Goal: Task Accomplishment & Management: Complete application form

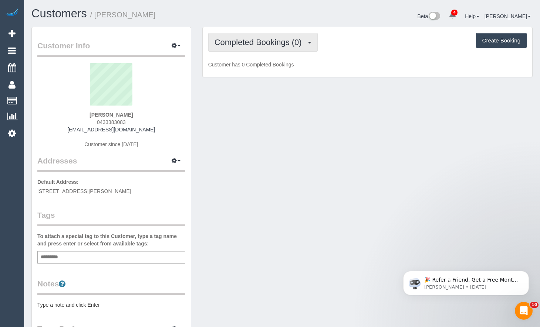
click at [272, 48] on button "Completed Bookings (0)" at bounding box center [262, 42] width 109 height 19
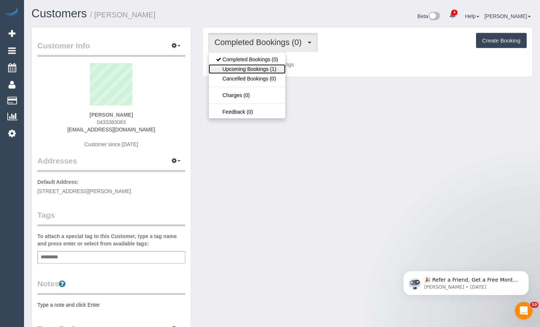
click at [264, 68] on link "Upcoming Bookings (1)" at bounding box center [246, 69] width 77 height 10
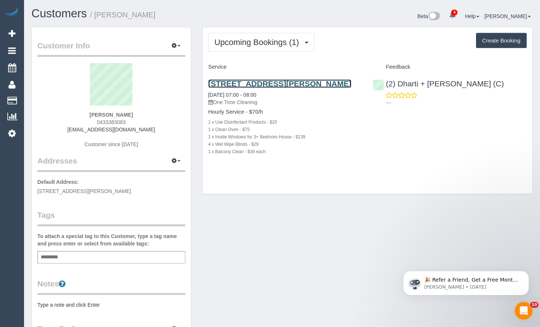
click at [295, 85] on link "36 Blaxland St, Burnside Heights, VIC 3023" at bounding box center [279, 83] width 143 height 8
drag, startPoint x: 387, startPoint y: 180, endPoint x: 402, endPoint y: 181, distance: 15.5
click at [387, 181] on div "Upcoming Bookings (1) Completed Bookings (0) Upcoming Bookings (1) Cancelled Bo…" at bounding box center [367, 110] width 329 height 167
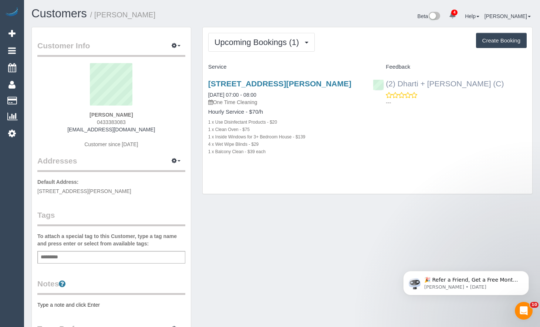
click at [378, 86] on div "(2) Dharti + Kishan (C) ---" at bounding box center [449, 91] width 165 height 36
click at [533, 122] on div "Upcoming Bookings (1) Completed Bookings (0) Upcoming Bookings (1) Cancelled Bo…" at bounding box center [367, 114] width 341 height 175
drag, startPoint x: 121, startPoint y: 121, endPoint x: 73, endPoint y: 123, distance: 48.5
click at [73, 123] on div "Mai Cox 0433383083 annelach676@gmail.com Customer since 2025" at bounding box center [111, 109] width 148 height 92
copy span "0433383083"
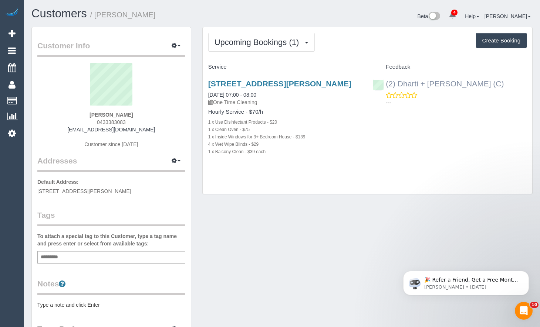
drag, startPoint x: 473, startPoint y: 85, endPoint x: 435, endPoint y: 81, distance: 38.6
click at [394, 85] on div "(2) Dharti + Kishan (C) ---" at bounding box center [449, 91] width 165 height 36
click at [474, 87] on div "(2) Dharti + Kishan (C) ---" at bounding box center [449, 91] width 165 height 36
click at [441, 38] on div "Upcoming Bookings (1) Completed Bookings (0) Upcoming Bookings (1) Cancelled Bo…" at bounding box center [367, 42] width 318 height 19
click at [460, 244] on div "🎉 Refer a Friend, Get a Free Month! 🎉 Love Automaid? Share the love! When you r…" at bounding box center [466, 249] width 136 height 92
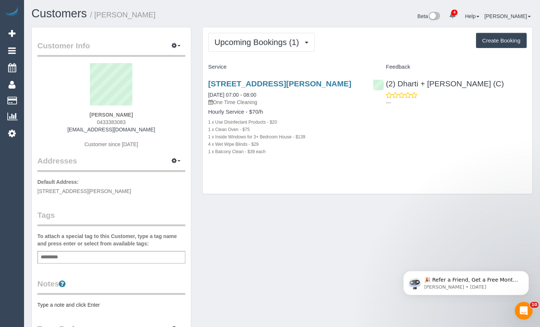
click at [527, 101] on div "(2) Dharti + Kishan (C) ---" at bounding box center [449, 91] width 165 height 36
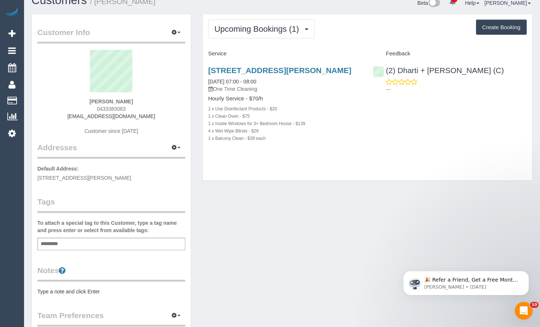
scroll to position [37, 0]
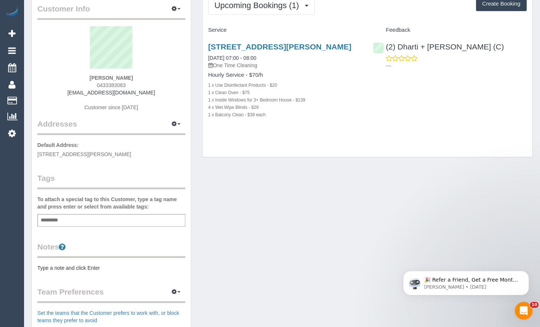
click at [69, 220] on div "Add a tag" at bounding box center [111, 220] width 148 height 13
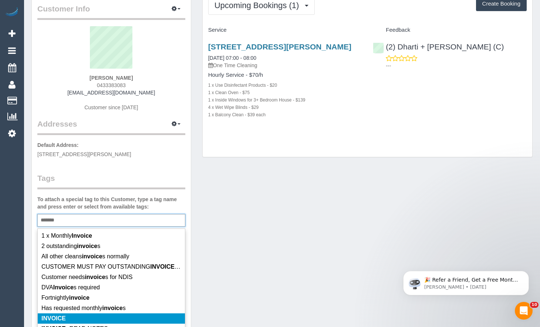
type input "*******"
click at [65, 314] on li "INVOICE" at bounding box center [111, 319] width 147 height 10
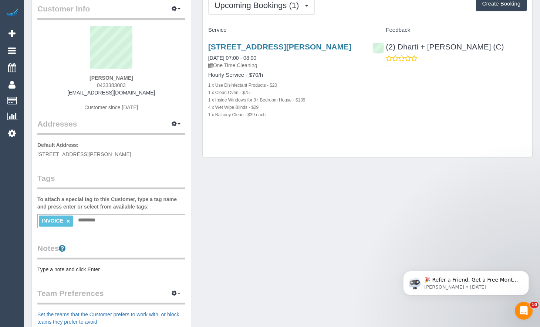
drag, startPoint x: 255, startPoint y: 246, endPoint x: 266, endPoint y: 235, distance: 16.0
click at [256, 245] on div "Customer Info Edit Contact Info Send Message Email Preferences Special Sales Ta…" at bounding box center [282, 234] width 512 height 489
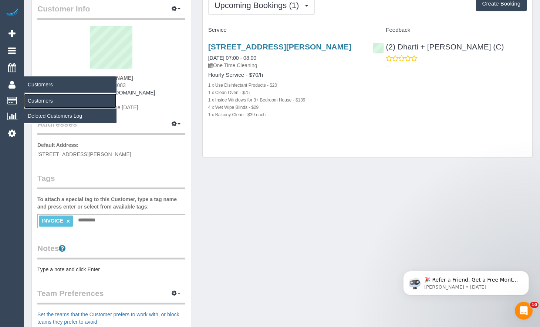
click at [44, 99] on link "Customers" at bounding box center [70, 100] width 92 height 15
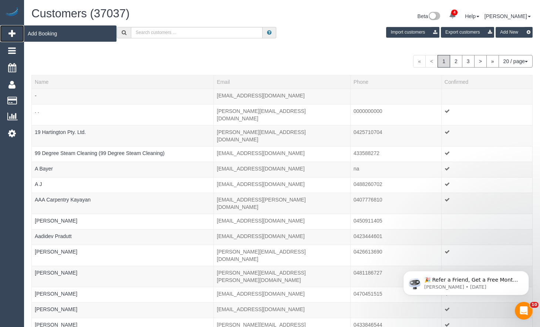
drag, startPoint x: 13, startPoint y: 34, endPoint x: 19, endPoint y: 33, distance: 6.3
click at [14, 34] on icon at bounding box center [11, 33] width 7 height 9
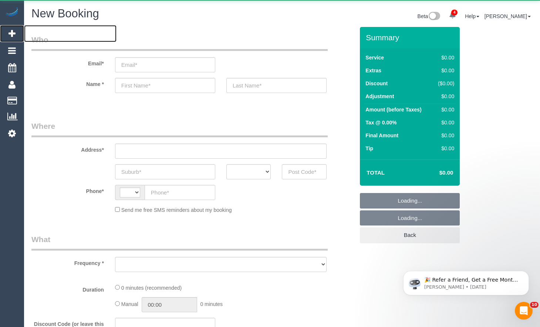
select select "string:AU"
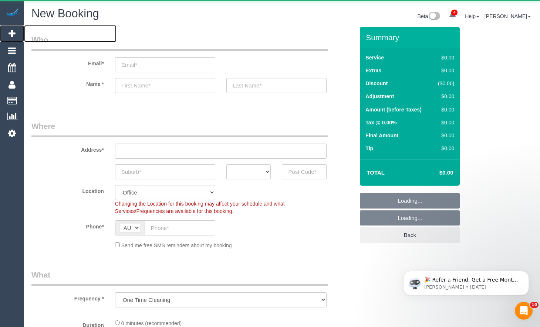
select select "object:1675"
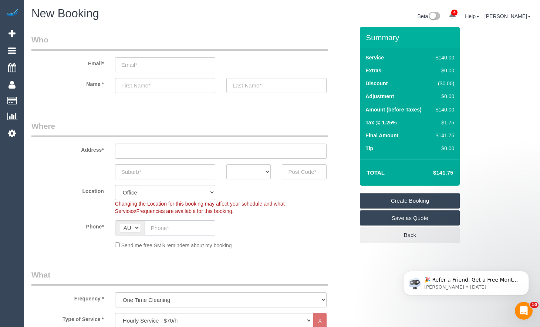
click at [170, 223] on input "text" at bounding box center [179, 228] width 71 height 15
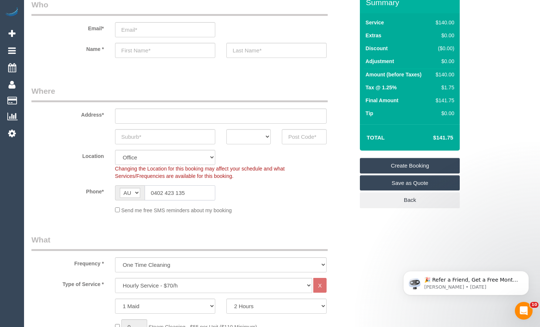
scroll to position [37, 0]
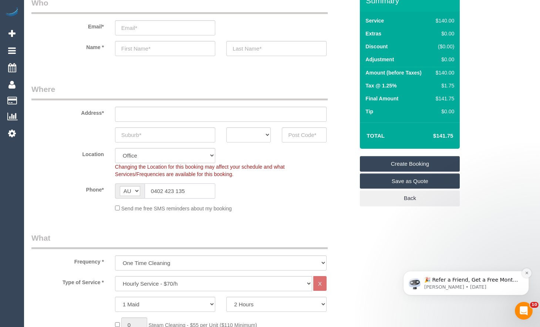
type input "0402 423 135"
click at [529, 275] on button "Dismiss notification" at bounding box center [526, 274] width 10 height 10
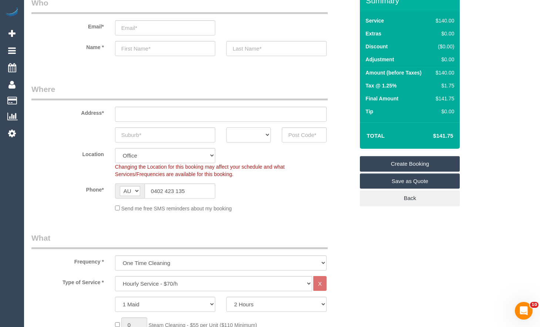
drag, startPoint x: 245, startPoint y: 137, endPoint x: 248, endPoint y: 142, distance: 6.3
click at [245, 137] on select "ACT [GEOGRAPHIC_DATA] NT [GEOGRAPHIC_DATA] SA TAS [GEOGRAPHIC_DATA] [GEOGRAPHIC…" at bounding box center [248, 134] width 45 height 15
select select "VIC"
click at [226, 127] on select "ACT [GEOGRAPHIC_DATA] NT [GEOGRAPHIC_DATA] SA TAS [GEOGRAPHIC_DATA] [GEOGRAPHIC…" at bounding box center [248, 134] width 45 height 15
click at [188, 116] on input "text" at bounding box center [220, 114] width 211 height 15
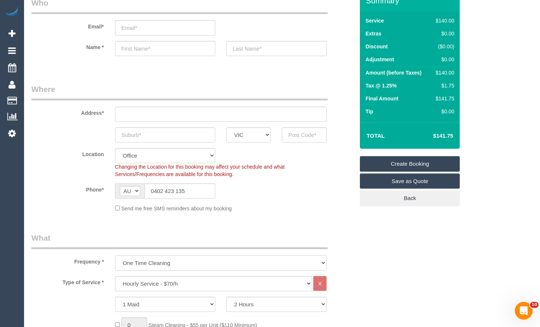
click at [184, 265] on select "One Time Cleaning Weekly - 10% Off - 10.00% (0% for the First Booking) Fortnigh…" at bounding box center [220, 263] width 211 height 15
click at [276, 241] on legend "What" at bounding box center [179, 241] width 296 height 17
click at [150, 138] on input "text" at bounding box center [165, 134] width 100 height 15
click at [180, 118] on input "text" at bounding box center [220, 114] width 211 height 15
type input "5 Davis St"
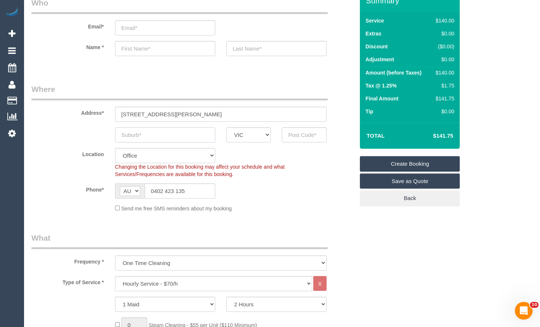
click at [178, 139] on input "text" at bounding box center [165, 134] width 100 height 15
type input "Burwood East"
click at [300, 136] on input "text" at bounding box center [304, 134] width 45 height 15
type input "3151"
drag, startPoint x: 149, startPoint y: 116, endPoint x: 86, endPoint y: 110, distance: 63.4
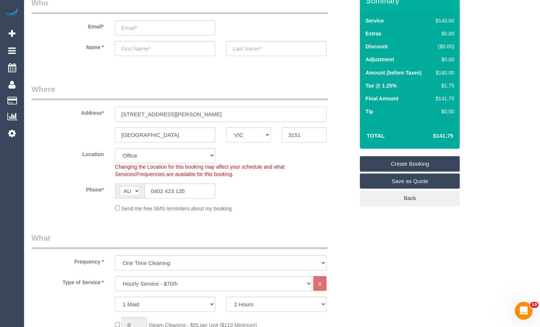
click at [86, 110] on div "Address* 5 Davis St" at bounding box center [193, 103] width 334 height 38
select select "48"
select select "object:3129"
click at [175, 32] on input "email" at bounding box center [165, 27] width 100 height 15
type input "S"
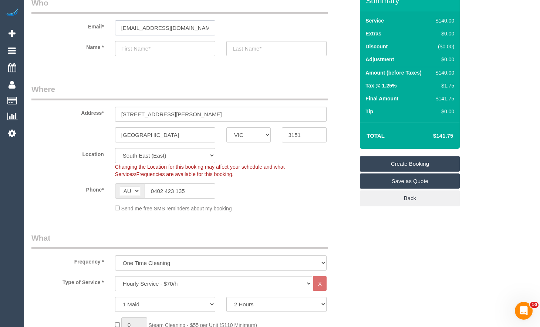
type input "simonlyssiotis@gmail.com"
drag, startPoint x: 146, startPoint y: 52, endPoint x: 142, endPoint y: 55, distance: 4.6
click at [146, 52] on input "text" at bounding box center [165, 48] width 100 height 15
type input "Simon"
click at [296, 47] on input "text" at bounding box center [276, 48] width 100 height 15
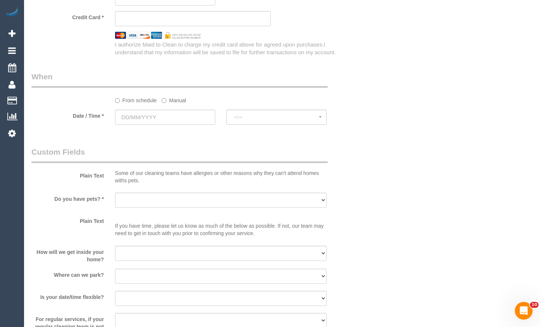
scroll to position [776, 0]
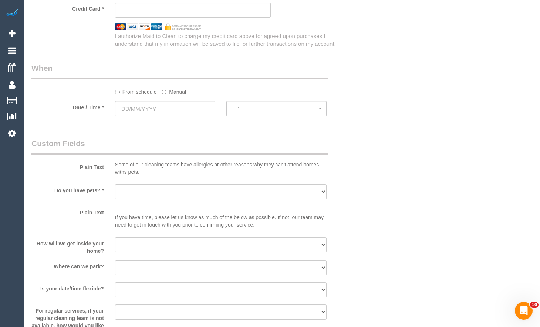
type input "Lyssiotis"
click at [164, 197] on select "Yes - Cats Yes - Dogs No pets Yes - Dogs and Cats Yes - Other" at bounding box center [220, 191] width 211 height 15
select select "number:29"
click at [115, 184] on select "Yes - Cats Yes - Dogs No pets Yes - Dogs and Cats Yes - Other" at bounding box center [220, 191] width 211 height 15
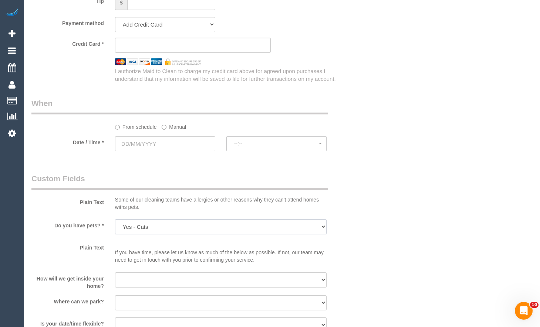
scroll to position [739, 0]
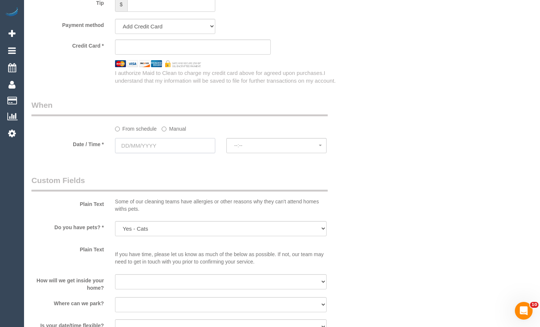
click at [177, 142] on input "text" at bounding box center [165, 145] width 100 height 15
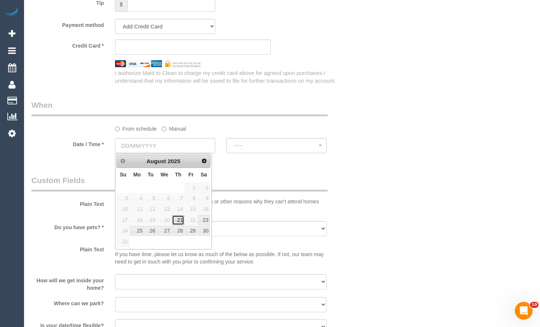
click at [183, 220] on link "21" at bounding box center [178, 220] width 12 height 10
type input "[DATE]"
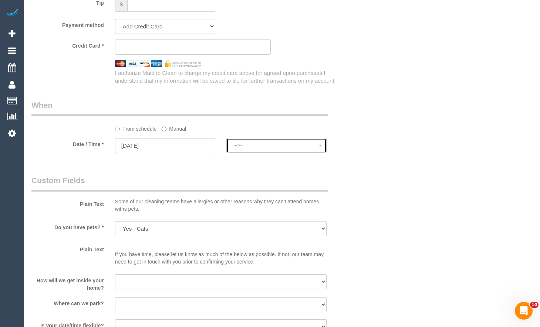
click at [293, 145] on span "--:--" at bounding box center [276, 146] width 85 height 6
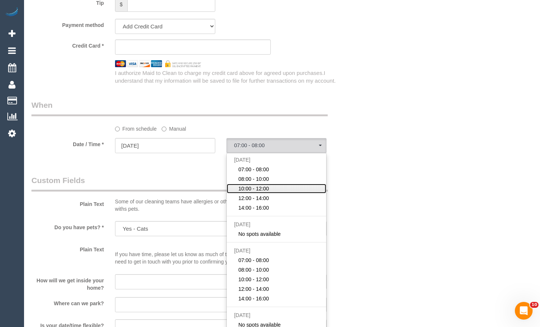
click at [258, 188] on span "10:00 - 12:00" at bounding box center [253, 188] width 31 height 7
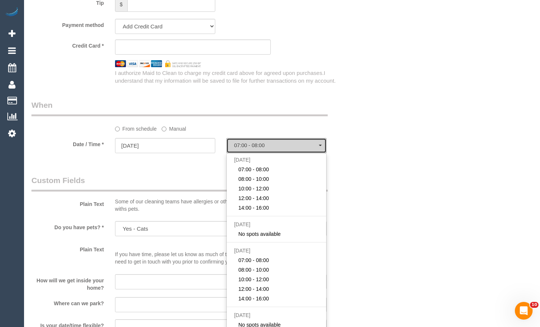
select select "spot3"
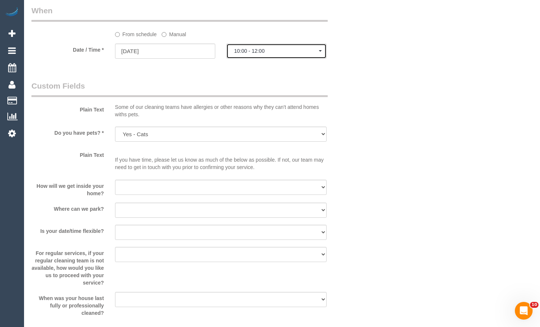
scroll to position [887, 0]
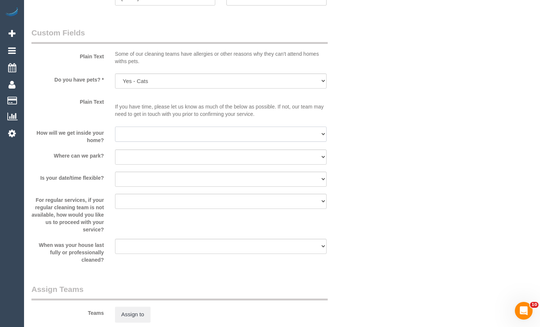
click at [212, 131] on select "I will be home Key will be left (please provide details below) Lock box/Access …" at bounding box center [220, 134] width 211 height 15
select select "number:14"
click at [115, 127] on select "I will be home Key will be left (please provide details below) Lock box/Access …" at bounding box center [220, 134] width 211 height 15
click at [186, 165] on div at bounding box center [220, 165] width 211 height 1
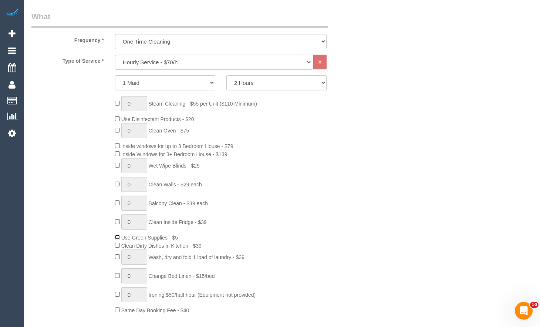
scroll to position [0, 0]
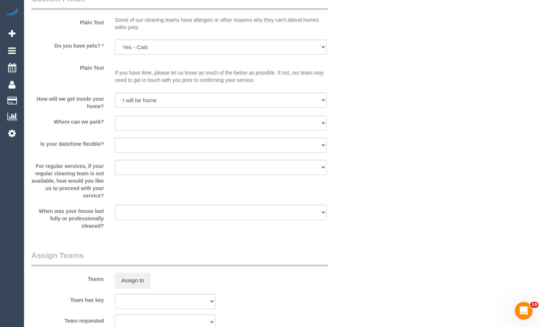
scroll to position [924, 0]
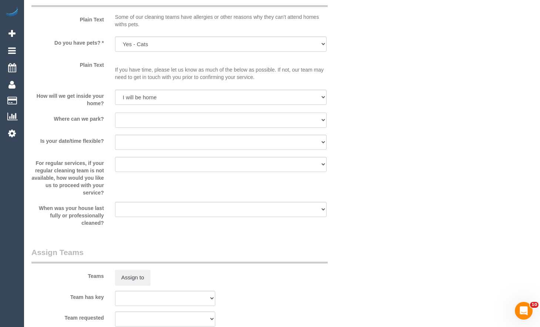
click at [204, 118] on select "I will provide parking on-site Free street parking Paid street parking (cost wi…" at bounding box center [220, 120] width 211 height 15
select select "number:19"
click at [115, 113] on select "I will provide parking on-site Free street parking Paid street parking (cost wi…" at bounding box center [220, 120] width 211 height 15
click at [184, 150] on div at bounding box center [220, 150] width 211 height 1
click at [188, 146] on select "Yes - date and time Yes - date but not time Yes - time but not date No - No fle…" at bounding box center [220, 142] width 211 height 15
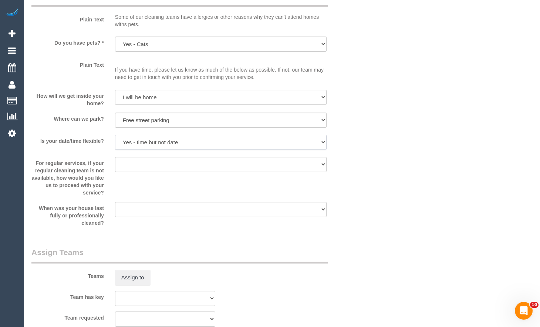
click at [115, 135] on select "Yes - date and time Yes - date but not time Yes - time but not date No - No fle…" at bounding box center [220, 142] width 211 height 15
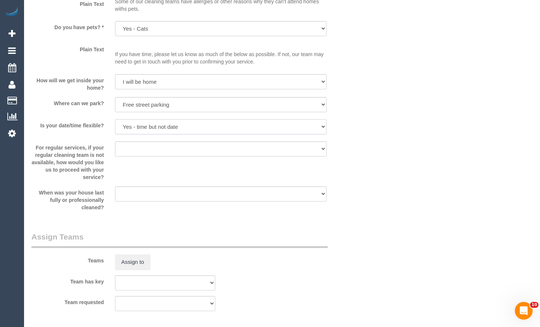
scroll to position [931, 0]
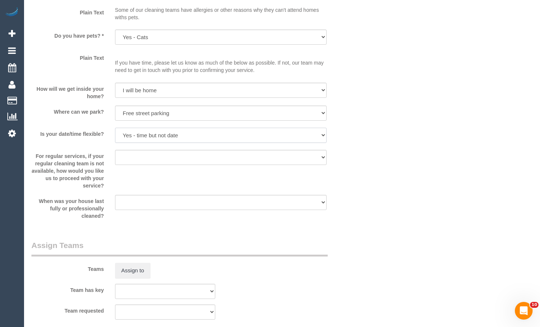
click at [187, 137] on select "Yes - date and time Yes - date but not time Yes - time but not date No - No fle…" at bounding box center [220, 135] width 211 height 15
select select "number:22"
click at [115, 128] on select "Yes - date and time Yes - date but not time Yes - time but not date No - No fle…" at bounding box center [220, 135] width 211 height 15
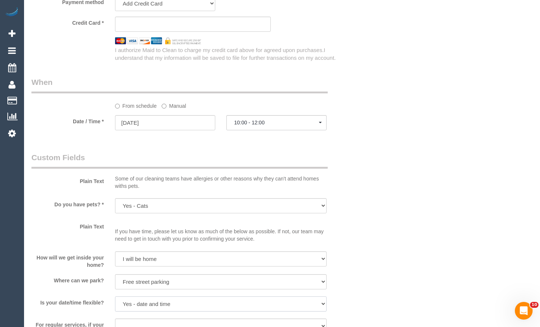
scroll to position [709, 0]
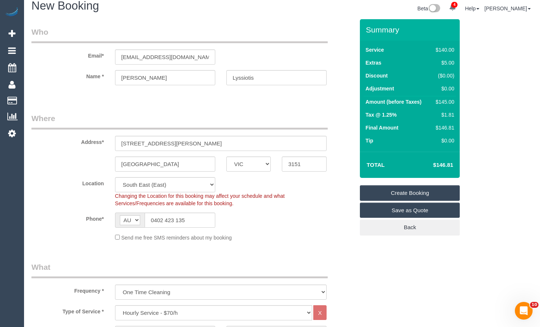
scroll to position [0, 0]
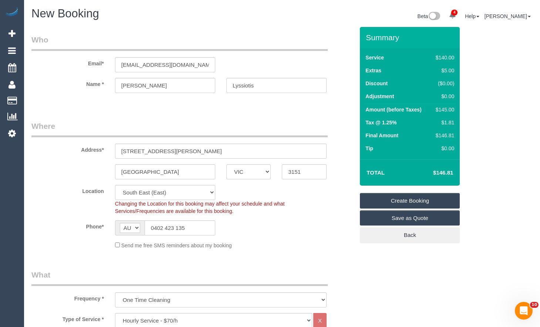
click at [431, 201] on link "Create Booking" at bounding box center [410, 201] width 100 height 16
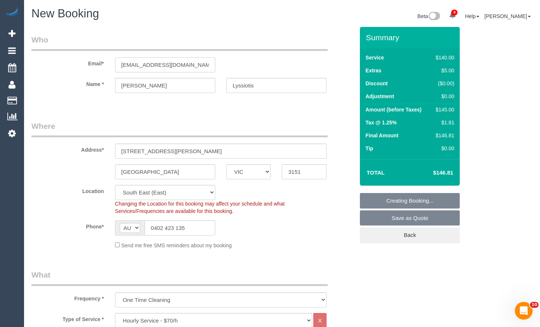
drag, startPoint x: 192, startPoint y: 65, endPoint x: 97, endPoint y: 65, distance: 94.6
click at [79, 61] on div "Email* simonlyssiotis@gmail.com" at bounding box center [193, 53] width 334 height 38
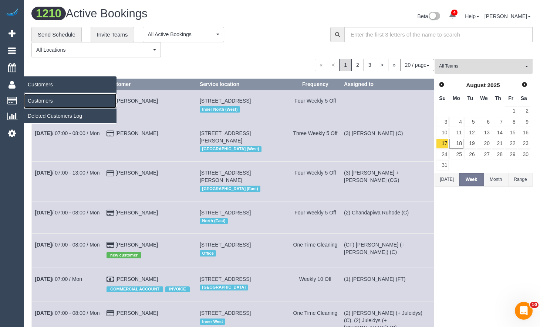
click at [32, 94] on link "Customers" at bounding box center [70, 100] width 92 height 15
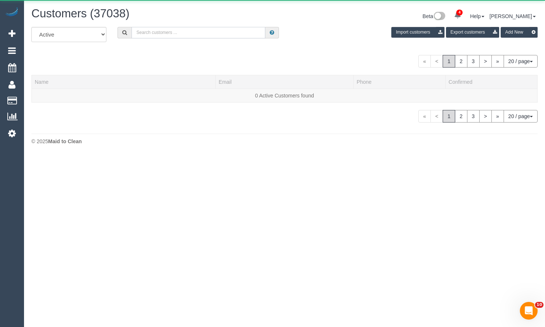
click at [187, 30] on input "text" at bounding box center [199, 32] width 134 height 11
paste input "simonlyssiotis@gmail.com"
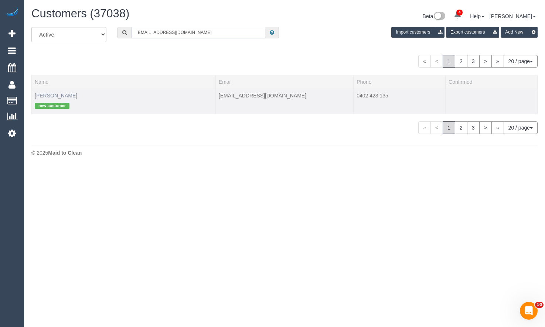
type input "simonlyssiotis@gmail.com"
click at [57, 97] on link "Simon Lyssiotis" at bounding box center [56, 96] width 42 height 6
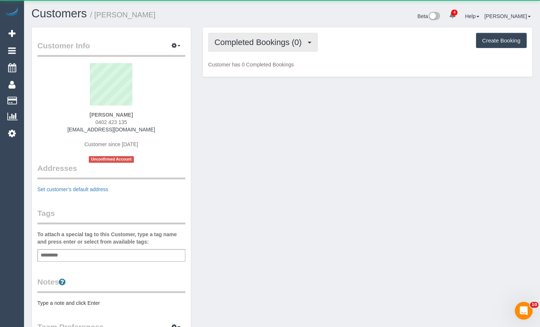
click at [255, 41] on span "Completed Bookings (0)" at bounding box center [259, 42] width 91 height 9
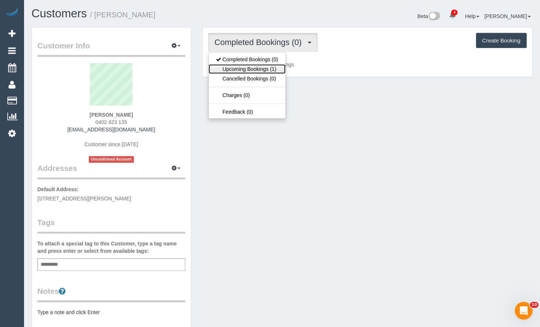
click at [247, 67] on link "Upcoming Bookings (1)" at bounding box center [246, 69] width 77 height 10
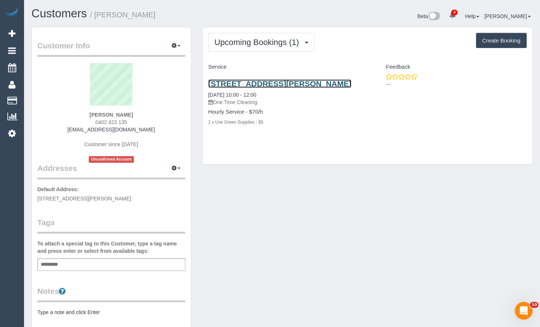
click at [289, 81] on link "5 Davis St, Burwood East, VIC 3151" at bounding box center [279, 83] width 143 height 8
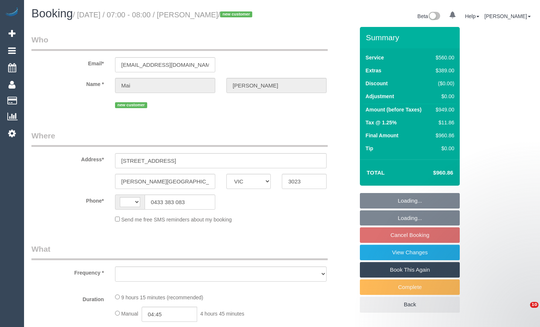
select select "VIC"
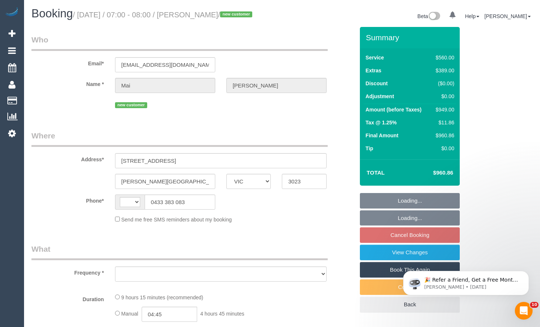
select select "string:AU"
select select "object:573"
select select "string:stripe-pm_1RwVLP2GScqysDRVXUIkPe0F"
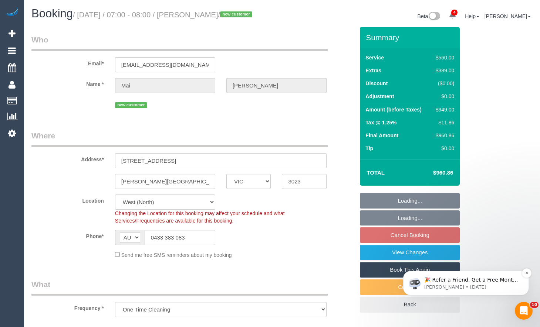
select select "object:726"
select select "2"
select select "240"
select select "number:28"
select select "number:15"
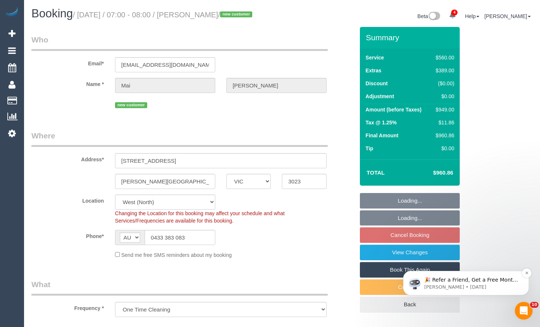
select select "number:18"
select select "number:25"
select select "number:26"
select select "spot1"
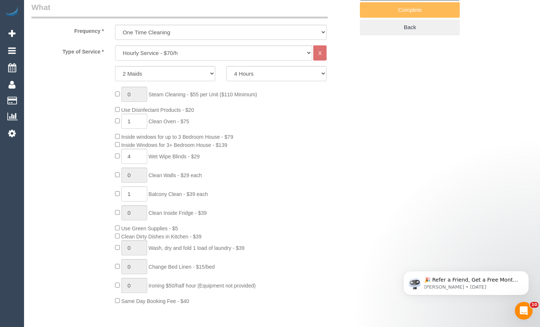
scroll to position [257, 0]
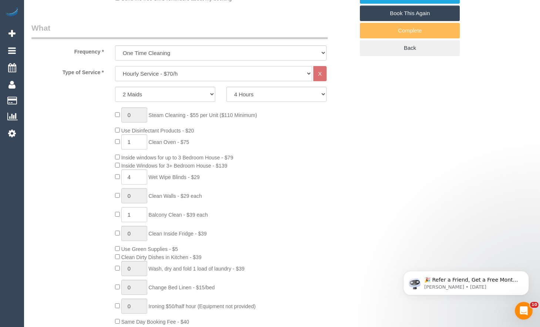
click at [268, 74] on select "Hourly Service - $70/h Hourly Service - $65/h Hourly Service - $60/h Hourly Ser…" at bounding box center [213, 73] width 197 height 15
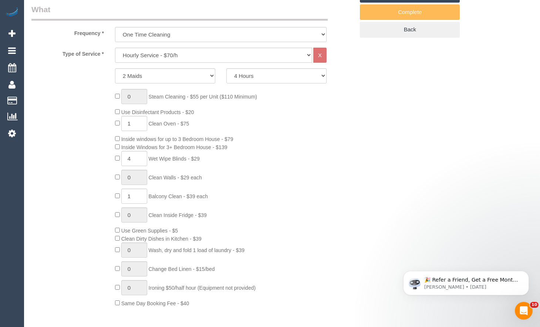
scroll to position [294, 0]
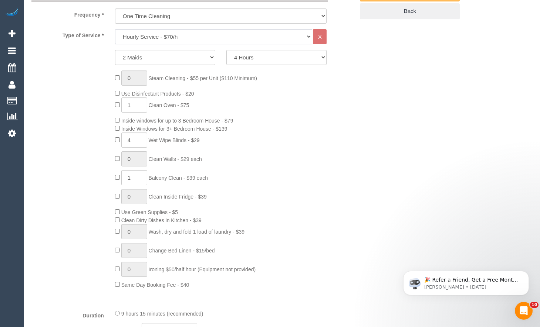
click at [201, 37] on select "Hourly Service - $70/h Hourly Service - $65/h Hourly Service - $60/h Hourly Ser…" at bounding box center [213, 36] width 197 height 15
click at [242, 34] on select "Hourly Service - $70/h Hourly Service - $65/h Hourly Service - $60/h Hourly Ser…" at bounding box center [213, 36] width 197 height 15
select select "214"
click at [115, 29] on select "Hourly Service - $70/h Hourly Service - $65/h Hourly Service - $60/h Hourly Ser…" at bounding box center [213, 36] width 197 height 15
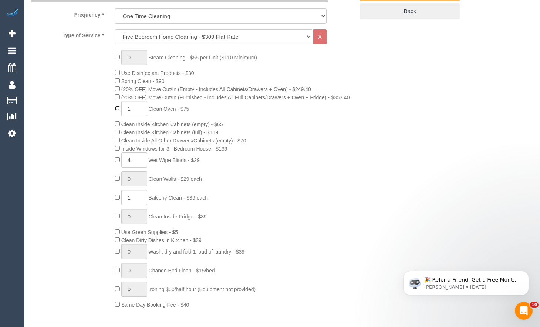
type input "0"
drag, startPoint x: 309, startPoint y: 156, endPoint x: 317, endPoint y: 160, distance: 9.6
click at [309, 156] on div "0 Steam Cleaning - $55 per Unit ($110 Minimum) Use Disinfectant Products - $30 …" at bounding box center [234, 179] width 250 height 259
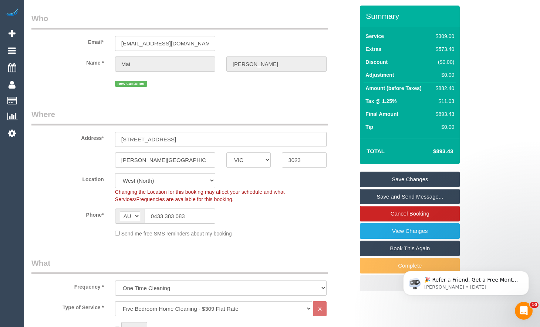
scroll to position [0, 0]
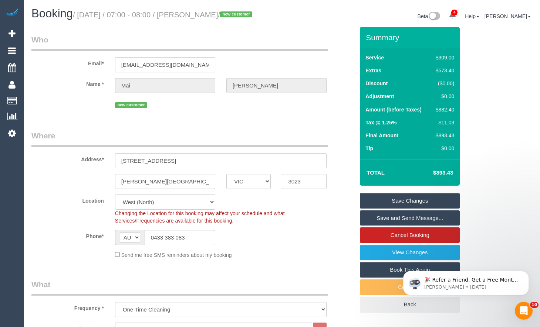
drag, startPoint x: 204, startPoint y: 61, endPoint x: 101, endPoint y: 67, distance: 102.6
click at [101, 67] on div "Email* [EMAIL_ADDRESS][DOMAIN_NAME]" at bounding box center [193, 53] width 334 height 38
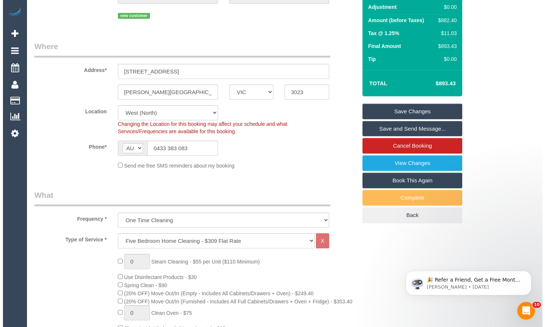
scroll to position [111, 0]
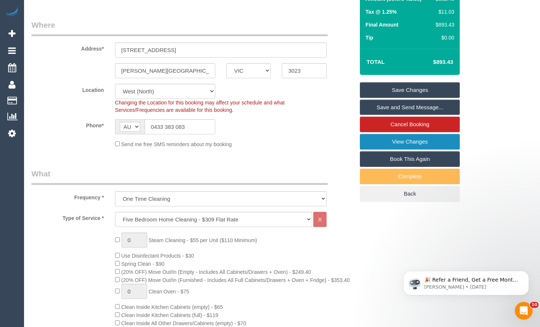
click at [420, 141] on link "View Changes" at bounding box center [410, 142] width 100 height 16
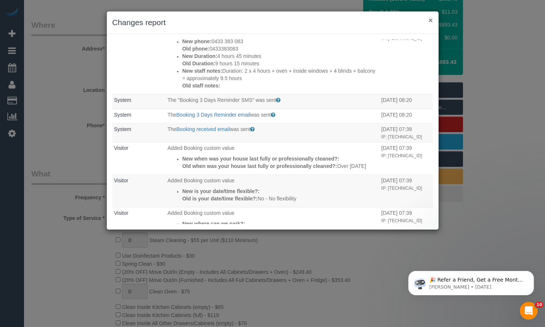
click at [429, 20] on button "×" at bounding box center [430, 20] width 4 height 8
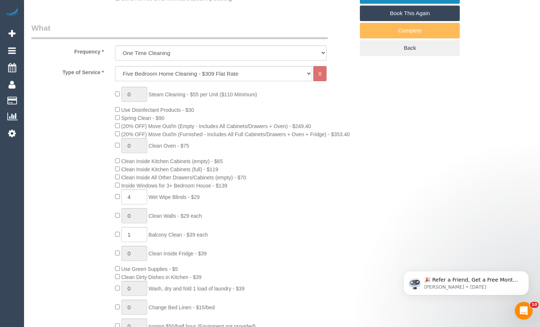
scroll to position [259, 0]
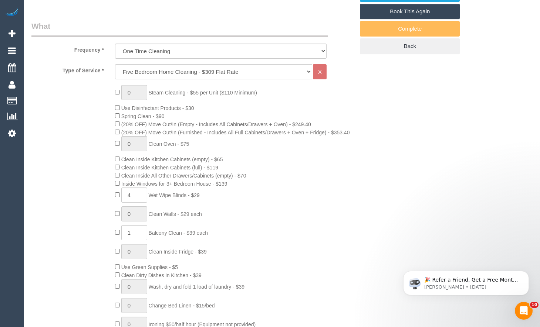
click at [155, 105] on div "0 Steam Cleaning - $55 per Unit ($110 Minimum) Use Disinfectant Products - $30 …" at bounding box center [234, 214] width 250 height 259
drag, startPoint x: 331, startPoint y: 124, endPoint x: 276, endPoint y: 126, distance: 55.1
click at [276, 126] on div "0 Steam Cleaning - $55 per Unit ($110 Minimum) Use Disinfectant Products - $30 …" at bounding box center [234, 214] width 250 height 259
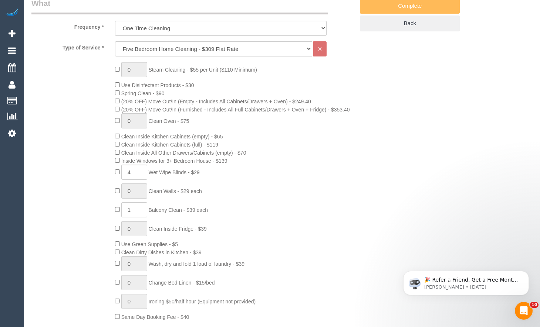
scroll to position [296, 0]
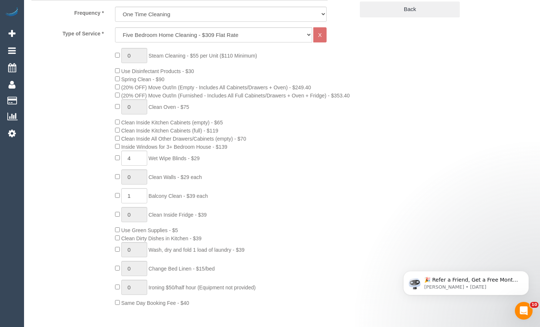
drag, startPoint x: 214, startPoint y: 199, endPoint x: 186, endPoint y: 200, distance: 27.7
click at [186, 200] on div "0 Steam Cleaning - $55 per Unit ($110 Minimum) Use Disinfectant Products - $30 …" at bounding box center [234, 177] width 250 height 259
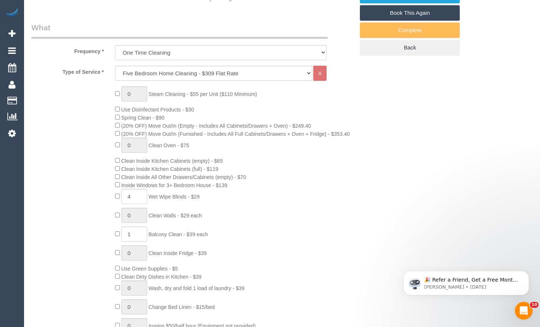
scroll to position [259, 0]
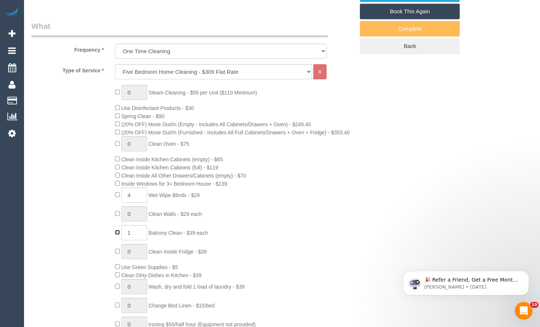
type input "0"
drag, startPoint x: 337, startPoint y: 203, endPoint x: 385, endPoint y: 210, distance: 48.7
click at [337, 202] on div "0 Steam Cleaning - $55 per Unit ($110 Minimum) Use Disinfectant Products - $30 …" at bounding box center [234, 214] width 250 height 259
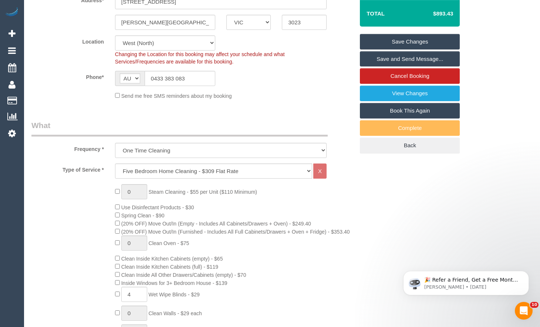
scroll to position [148, 0]
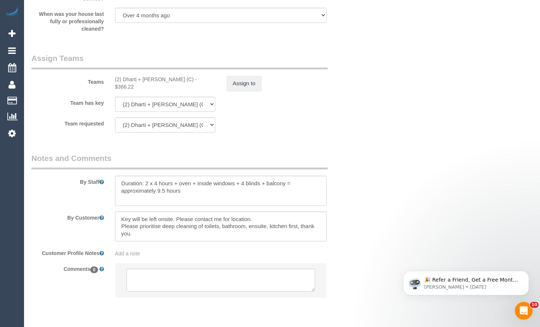
scroll to position [942, 0]
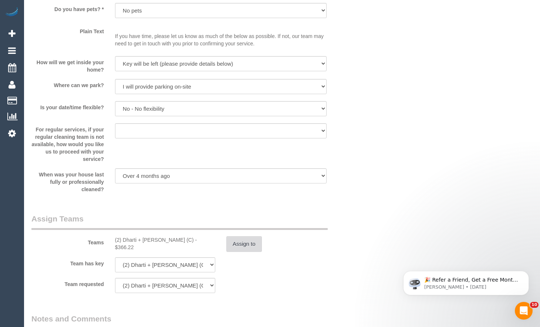
click at [247, 246] on button "Assign to" at bounding box center [243, 245] width 35 height 16
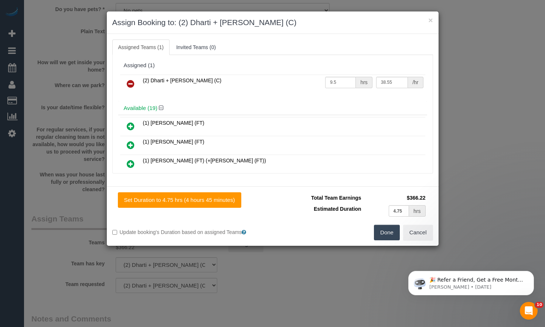
drag, startPoint x: 128, startPoint y: 88, endPoint x: 134, endPoint y: 88, distance: 6.0
click at [128, 88] on link at bounding box center [130, 84] width 17 height 15
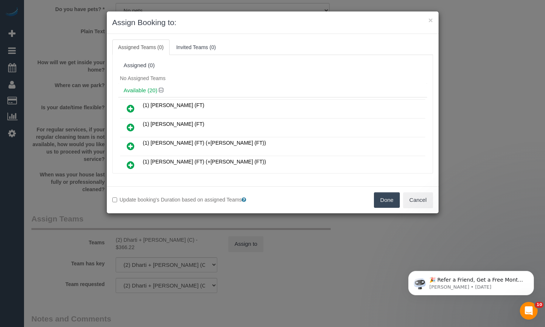
click at [385, 198] on button "Done" at bounding box center [387, 201] width 26 height 16
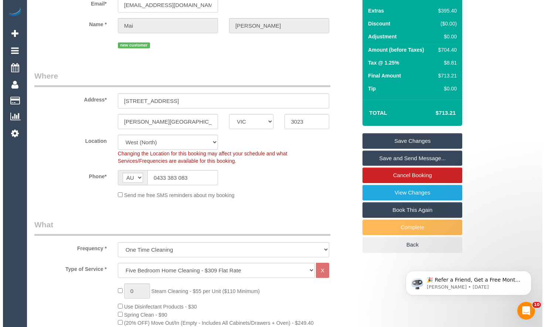
scroll to position [55, 0]
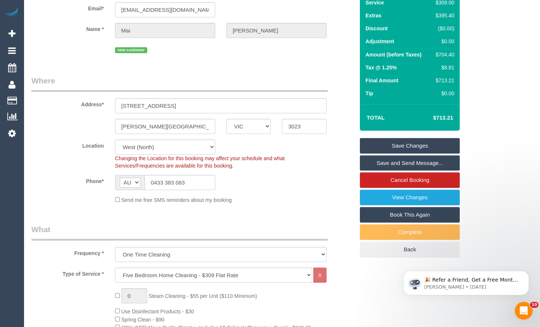
click at [407, 166] on link "Save and Send Message..." at bounding box center [410, 164] width 100 height 16
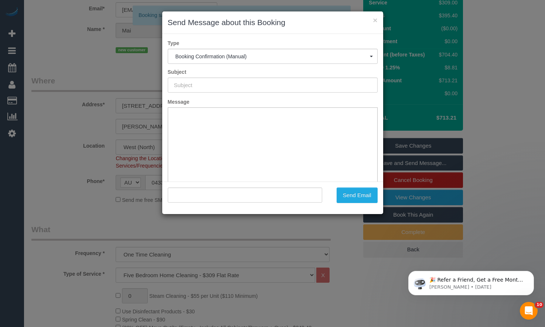
type input "Booking Confirmed"
type input ""[PERSON_NAME]" <[EMAIL_ADDRESS][DOMAIN_NAME]>"
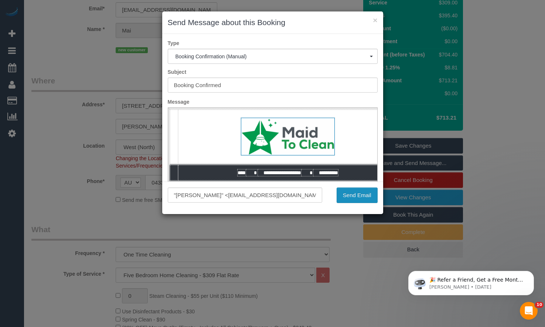
click at [350, 195] on button "Send Email" at bounding box center [357, 196] width 41 height 16
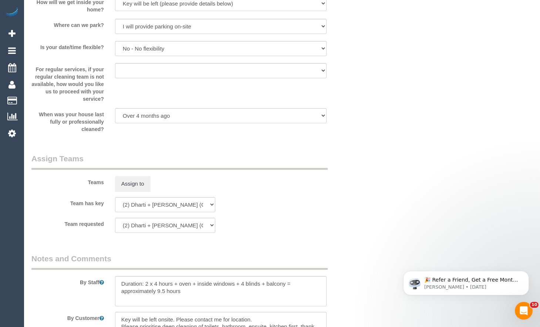
scroll to position [1153, 0]
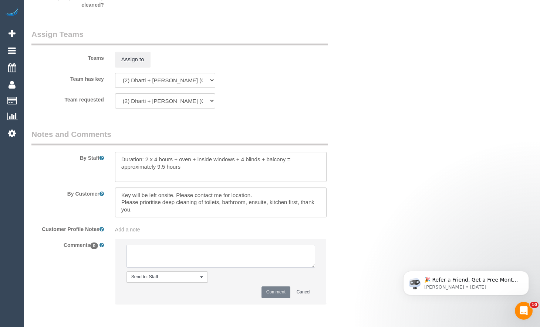
click at [170, 256] on textarea at bounding box center [220, 256] width 188 height 23
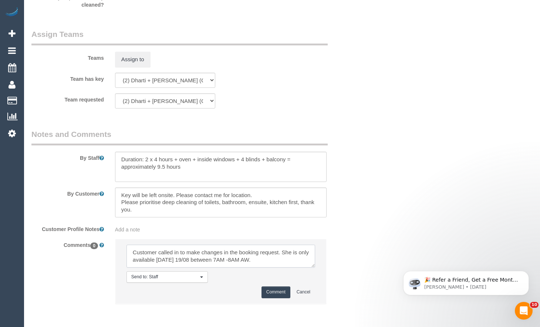
click at [233, 259] on textarea at bounding box center [220, 256] width 188 height 23
click at [262, 263] on textarea at bounding box center [220, 256] width 188 height 23
type textarea "Customer called in to make changes in the booking request. She is only availabl…"
click at [276, 294] on button "Comment" at bounding box center [275, 292] width 29 height 11
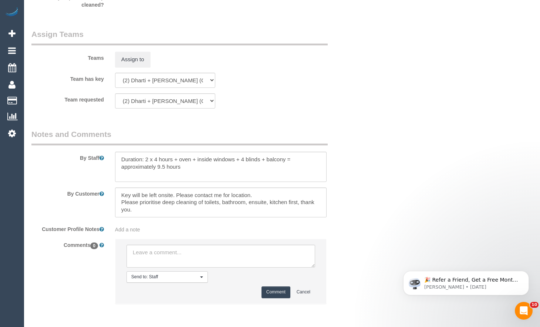
scroll to position [0, 0]
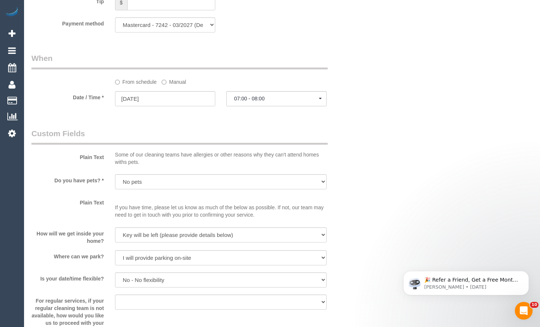
scroll to position [784, 0]
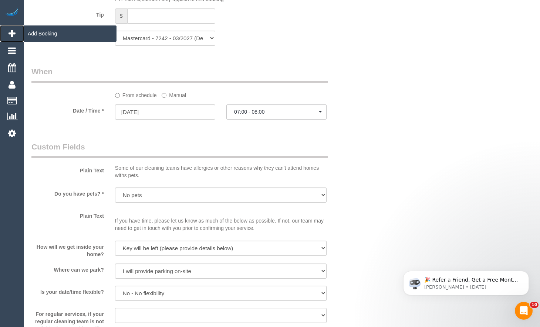
click at [14, 35] on icon at bounding box center [11, 33] width 7 height 9
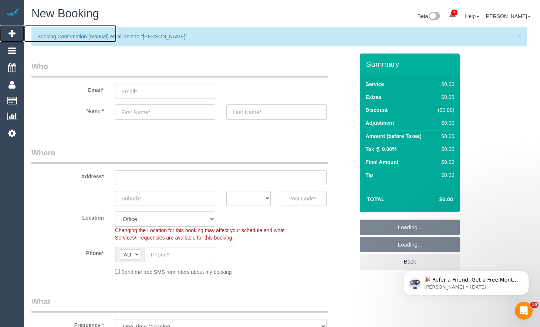
select select "object:6332"
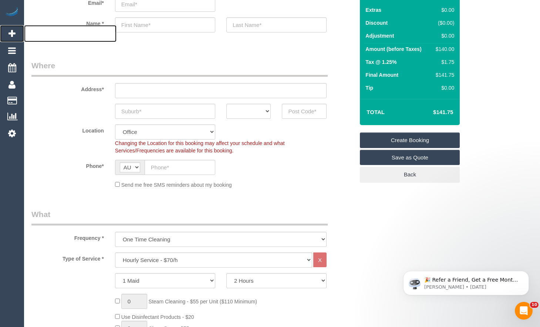
scroll to position [111, 0]
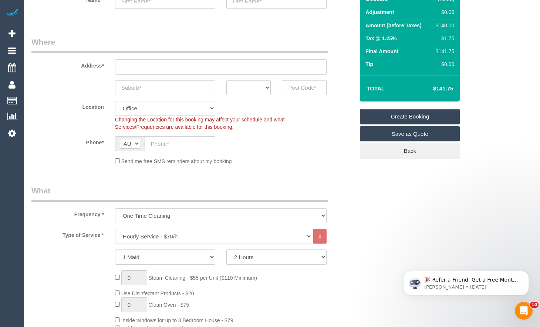
click at [217, 231] on select "Hourly Service - $70/h Hourly Service - $65/h Hourly Service - $60/h Hourly Ser…" at bounding box center [213, 236] width 197 height 15
select select "211"
click at [115, 229] on select "Hourly Service - $70/h Hourly Service - $65/h Hourly Service - $60/h Hourly Ser…" at bounding box center [213, 236] width 197 height 15
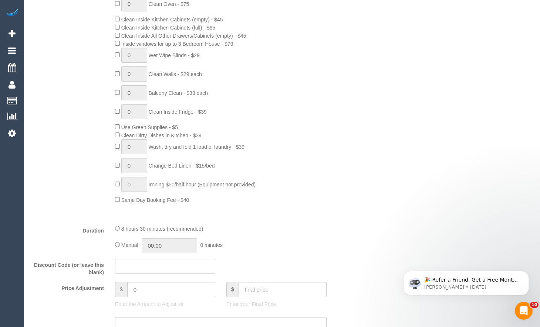
scroll to position [443, 0]
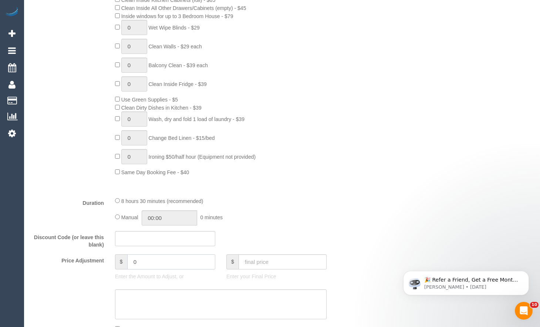
drag, startPoint x: 148, startPoint y: 265, endPoint x: 117, endPoint y: 267, distance: 31.5
click at [117, 267] on div "$ 0" at bounding box center [165, 262] width 100 height 15
type input "-75"
click at [426, 136] on div "Who Email* Name * Where Address* ACT [GEOGRAPHIC_DATA] NT [GEOGRAPHIC_DATA] SA …" at bounding box center [281, 297] width 501 height 1374
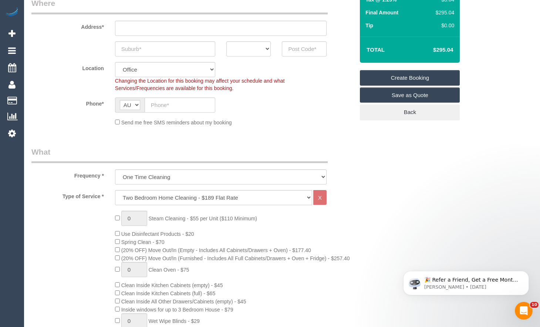
scroll to position [148, 0]
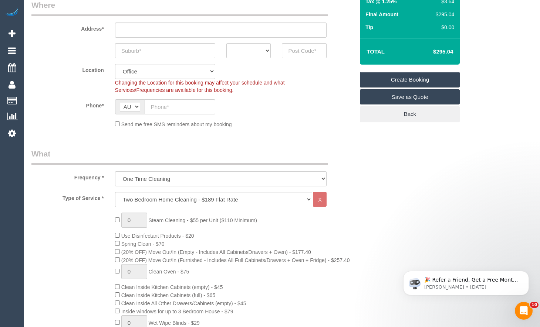
drag, startPoint x: 452, startPoint y: 52, endPoint x: 439, endPoint y: 55, distance: 13.6
click at [439, 55] on td "$295.04" at bounding box center [432, 51] width 48 height 18
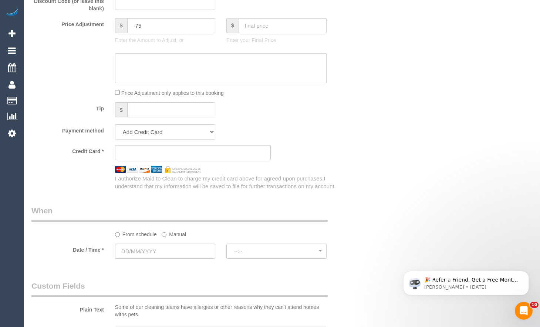
scroll to position [665, 0]
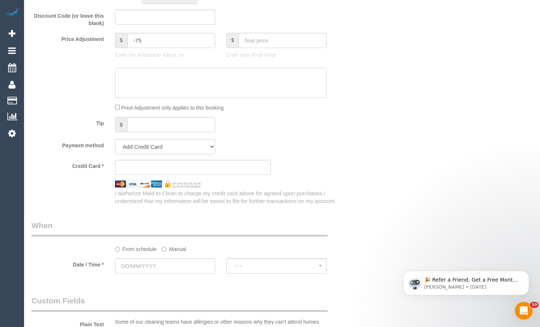
click at [154, 89] on textarea at bounding box center [220, 83] width 211 height 30
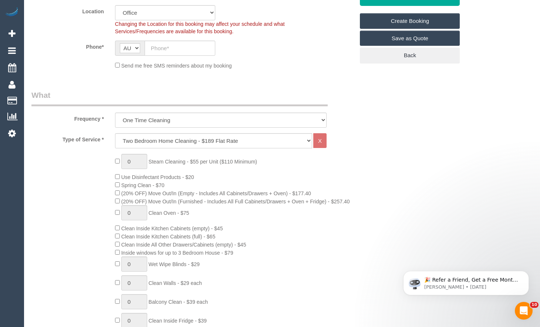
scroll to position [185, 0]
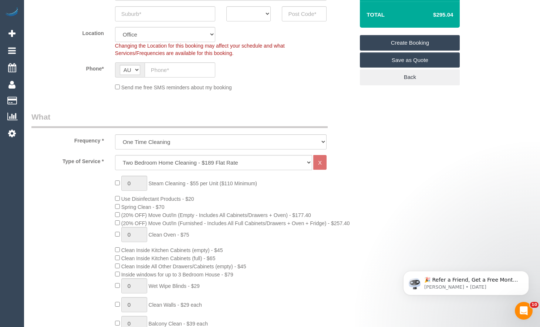
type textarea "Skipping the oven - MR"
click at [157, 17] on input "text" at bounding box center [165, 13] width 100 height 15
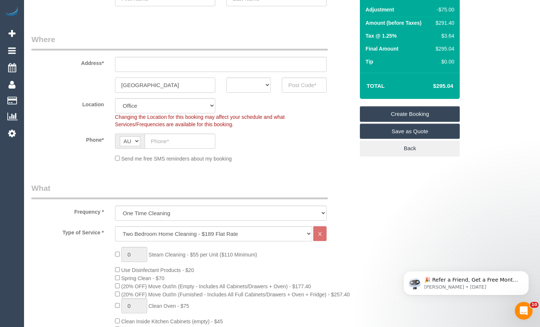
scroll to position [111, 0]
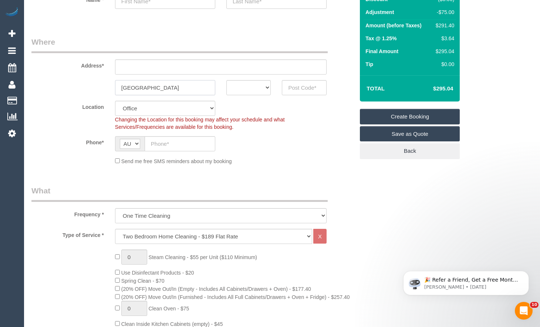
type input "[GEOGRAPHIC_DATA]"
drag, startPoint x: 259, startPoint y: 92, endPoint x: 258, endPoint y: 97, distance: 5.7
click at [258, 97] on fieldset "Where Address* [GEOGRAPHIC_DATA] ACT [GEOGRAPHIC_DATA] NT [GEOGRAPHIC_DATA] SA …" at bounding box center [192, 104] width 323 height 134
select select "VIC"
click at [226, 80] on select "ACT [GEOGRAPHIC_DATA] NT [GEOGRAPHIC_DATA] SA TAS [GEOGRAPHIC_DATA] [GEOGRAPHIC…" at bounding box center [248, 87] width 45 height 15
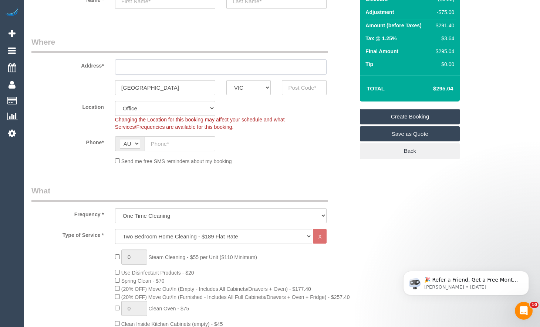
click at [146, 67] on input "text" at bounding box center [220, 66] width 211 height 15
type input "1"
click at [302, 86] on input "text" at bounding box center [304, 87] width 45 height 15
type input "3056"
drag, startPoint x: 158, startPoint y: 86, endPoint x: 88, endPoint y: 13, distance: 101.1
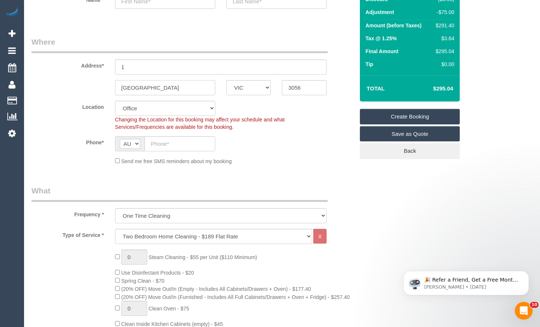
click at [63, 75] on sui-booking-address "Address* 1 [GEOGRAPHIC_DATA] ACT [GEOGRAPHIC_DATA] NT [GEOGRAPHIC_DATA] SA TAS …" at bounding box center [192, 66] width 323 height 59
select select "88"
select select "object:6424"
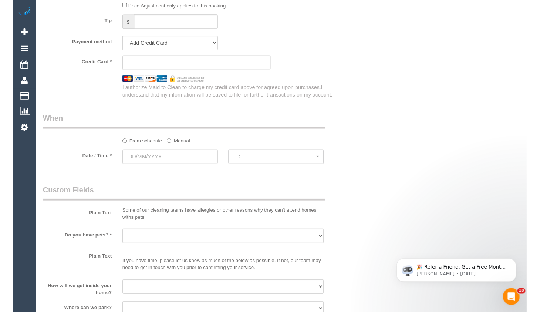
scroll to position [776, 0]
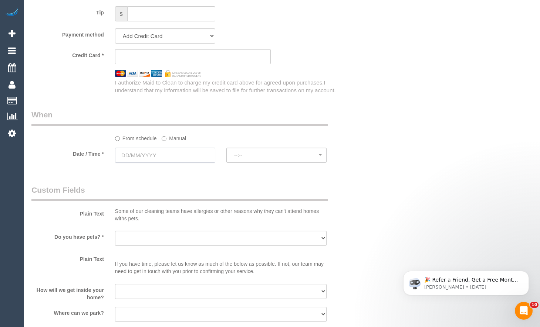
click at [173, 149] on input "text" at bounding box center [165, 155] width 100 height 15
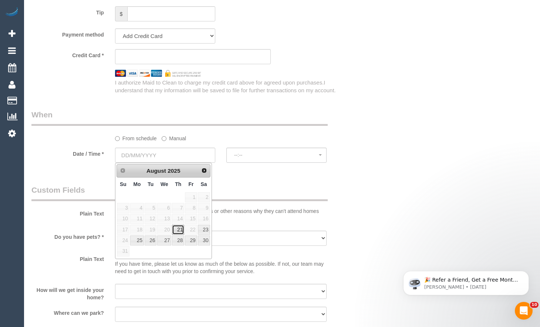
click at [183, 229] on link "21" at bounding box center [178, 230] width 12 height 10
type input "[DATE]"
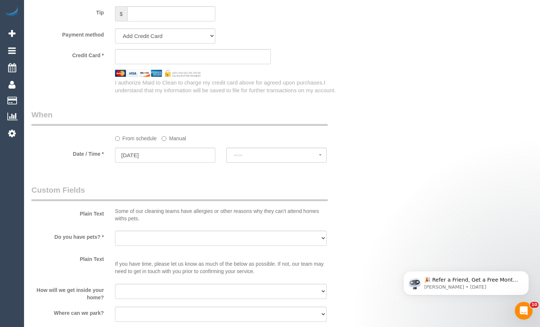
click at [314, 166] on fieldset "When From schedule Manual Date / Time * [DATE] --:-- --:--" at bounding box center [192, 139] width 323 height 61
click at [311, 154] on span "--:--" at bounding box center [276, 155] width 85 height 6
select select "spot22"
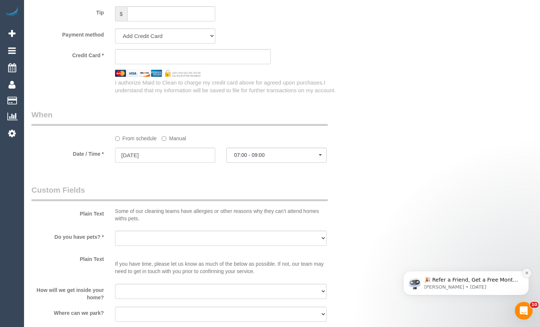
click at [525, 275] on icon "Dismiss notification" at bounding box center [526, 273] width 4 height 4
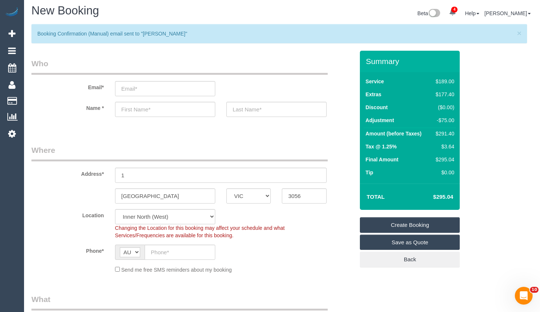
scroll to position [0, 0]
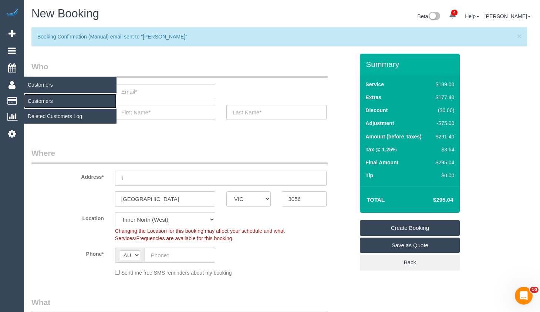
click at [31, 98] on link "Customers" at bounding box center [70, 100] width 92 height 15
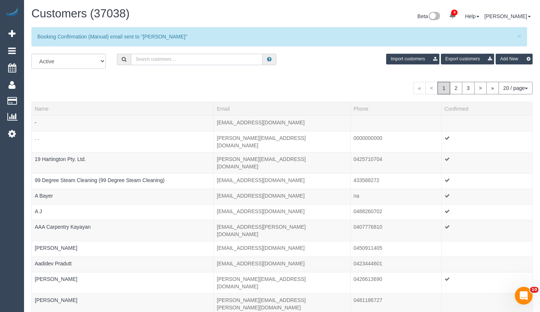
click at [156, 62] on input "text" at bounding box center [197, 59] width 132 height 11
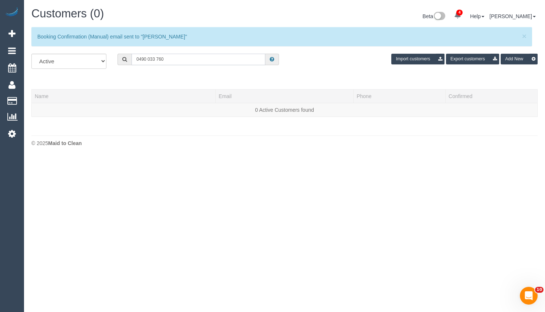
click at [149, 60] on input "0490 033 760" at bounding box center [199, 59] width 134 height 11
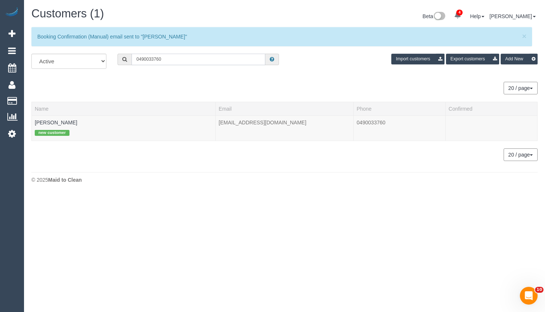
click at [174, 58] on input "0490033760" at bounding box center [199, 59] width 134 height 11
type input "0490033760"
click at [59, 126] on div "new customer" at bounding box center [124, 131] width 178 height 11
click at [62, 124] on link "[PERSON_NAME]" at bounding box center [56, 122] width 42 height 6
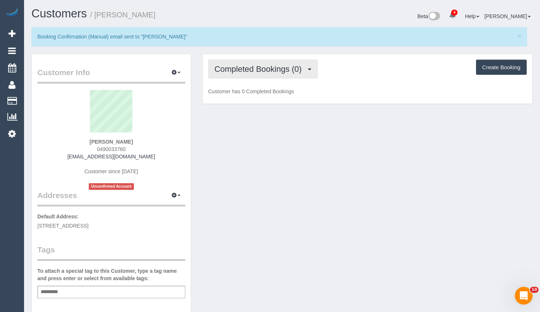
click at [265, 62] on button "Completed Bookings (0)" at bounding box center [262, 68] width 109 height 19
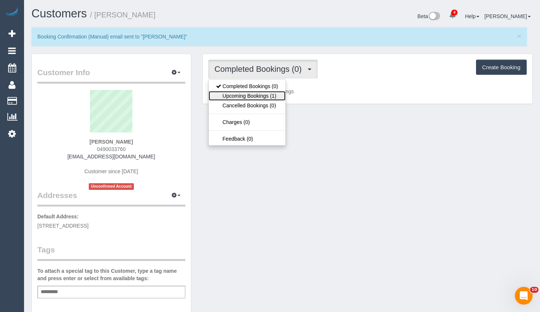
click at [270, 96] on link "Upcoming Bookings (1)" at bounding box center [246, 96] width 77 height 10
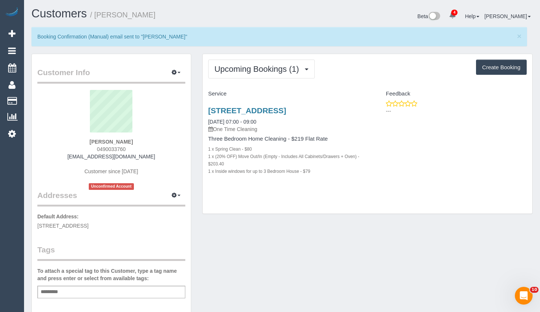
click at [497, 200] on div "Upcoming Bookings (1) Completed Bookings (0) Upcoming Bookings (1) Cancelled Bo…" at bounding box center [367, 134] width 329 height 160
drag, startPoint x: 534, startPoint y: 154, endPoint x: 528, endPoint y: 155, distance: 5.6
click at [532, 154] on div "Upcoming Bookings (1) Completed Bookings (0) Upcoming Bookings (1) Cancelled Bo…" at bounding box center [367, 138] width 341 height 168
drag, startPoint x: 13, startPoint y: 33, endPoint x: 187, endPoint y: 86, distance: 182.8
click at [13, 33] on icon at bounding box center [11, 33] width 7 height 9
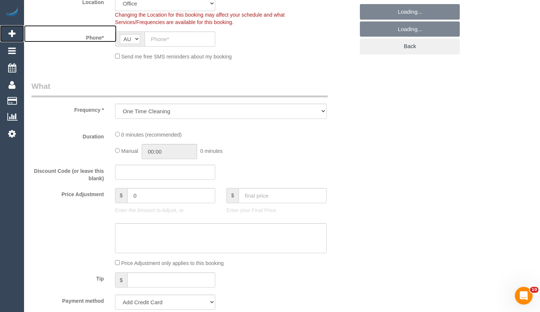
scroll to position [222, 0]
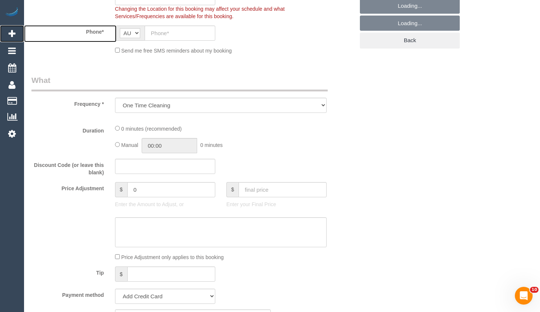
select select "object:8885"
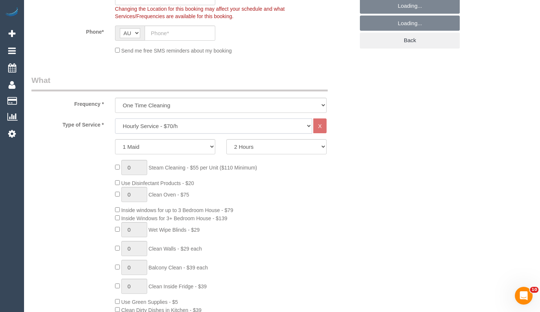
click at [223, 125] on select "Hourly Service - $70/h Hourly Service - $65/h Hourly Service - $60/h Hourly Ser…" at bounding box center [213, 125] width 197 height 15
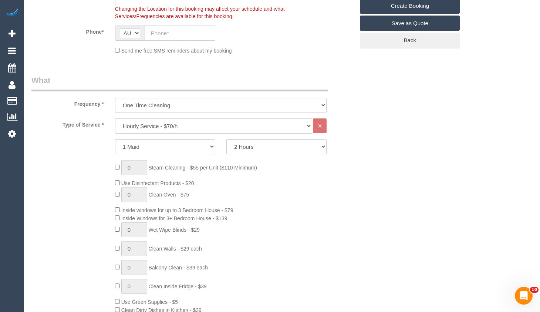
select select "210"
click at [115, 118] on select "Hourly Service - $70/h Hourly Service - $65/h Hourly Service - $60/h Hourly Ser…" at bounding box center [213, 125] width 197 height 15
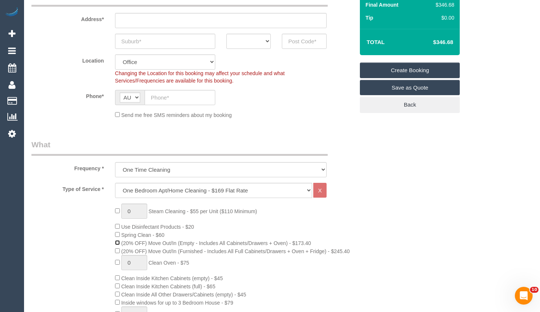
scroll to position [148, 0]
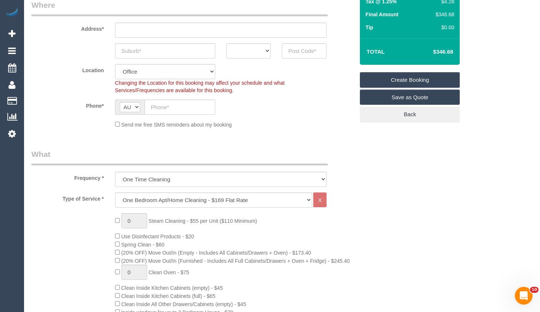
drag, startPoint x: 456, startPoint y: 51, endPoint x: 430, endPoint y: 53, distance: 26.0
click at [430, 53] on td "$346.68" at bounding box center [432, 51] width 48 height 18
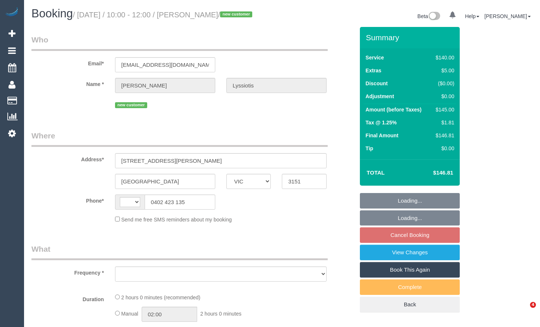
select select "VIC"
select select "object:320"
select select "string:stripe-pm_1RxGCT2GScqysDRV8yjdBuY7"
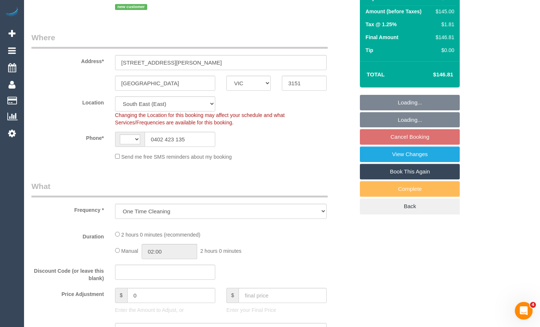
scroll to position [148, 0]
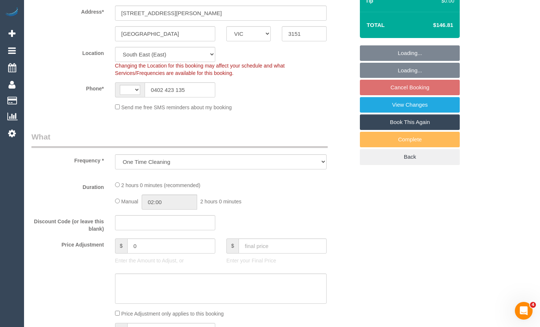
select select "string:AU"
select select "number:29"
select select "number:14"
select select "number:19"
select select "number:22"
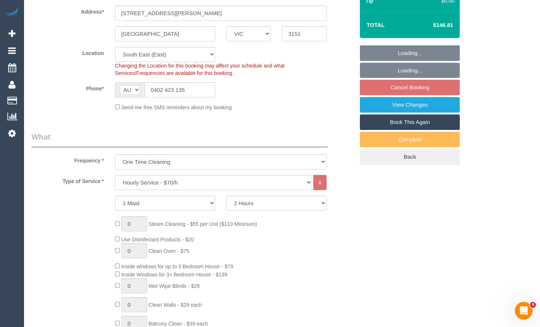
select select "object:884"
select select "spot1"
click at [204, 190] on select "Hourly Service - $70/h Hourly Service - $65/h Hourly Service - $60/h Hourly Ser…" at bounding box center [213, 182] width 197 height 15
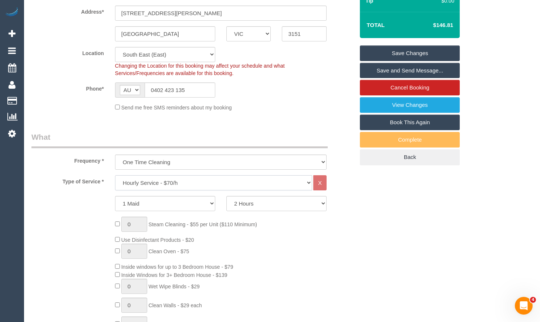
select select "212"
click at [115, 184] on select "Hourly Service - $70/h Hourly Service - $65/h Hourly Service - $60/h Hourly Ser…" at bounding box center [213, 182] width 197 height 15
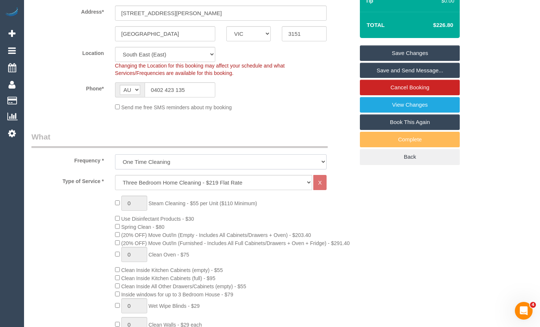
click at [205, 164] on select "One Time Cleaning Weekly - 10% Off - 10.00% (0% for the First Booking) Fortnigh…" at bounding box center [220, 161] width 211 height 15
select select "spot16"
select select "object:886"
click at [115, 163] on select "One Time Cleaning Weekly - 10% Off - 10.00% (0% for the First Booking) Fortnigh…" at bounding box center [220, 161] width 211 height 15
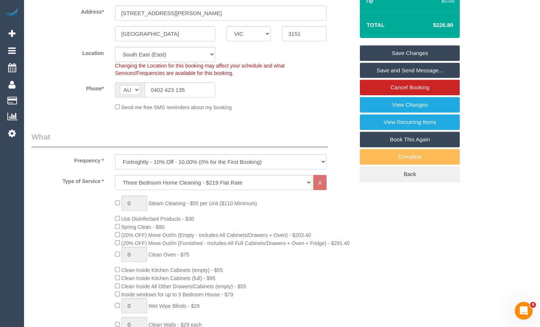
drag, startPoint x: 288, startPoint y: 136, endPoint x: 293, endPoint y: 134, distance: 5.5
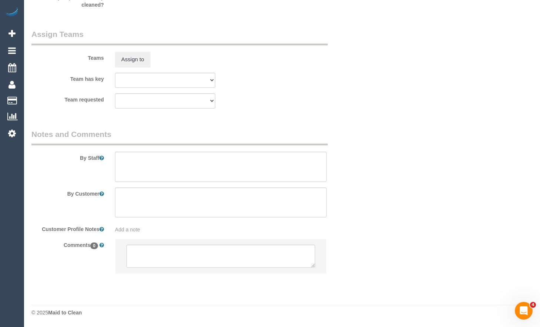
scroll to position [1136, 0]
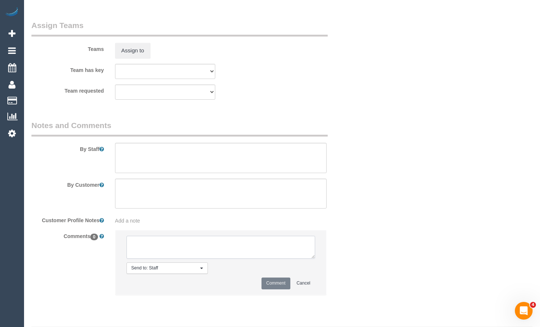
click at [235, 251] on textarea at bounding box center [220, 247] width 188 height 23
paste textarea "Flexibility dates: Flexibility times: Notes: Knows we need to review Contact vi…"
type textarea "Flexibility dates: Flexibility times: Notes: Knows we need to review Contact vi…"
click at [176, 172] on textarea at bounding box center [220, 158] width 211 height 30
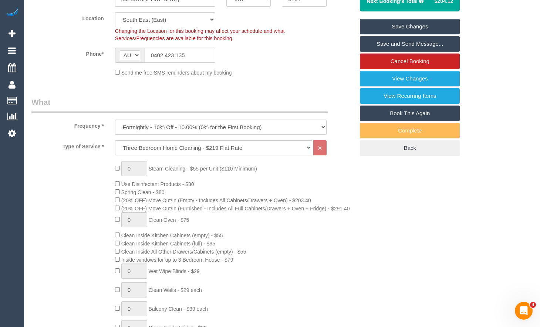
scroll to position [175, 0]
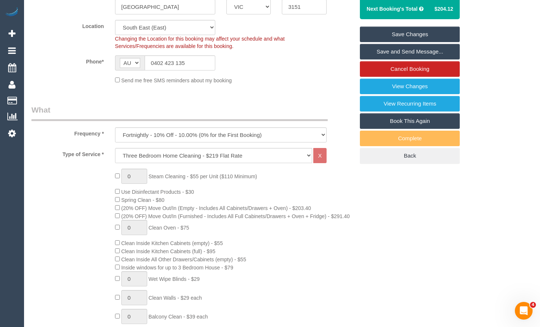
type textarea "Bathroom and shower."
click at [198, 143] on select "One Time Cleaning Weekly - 10% Off - 10.00% (0% for the First Booking) Fortnigh…" at bounding box center [220, 134] width 211 height 15
select select "object:884"
click at [115, 136] on select "One Time Cleaning Weekly - 10% Off - 10.00% (0% for the First Booking) Fortnigh…" at bounding box center [220, 134] width 211 height 15
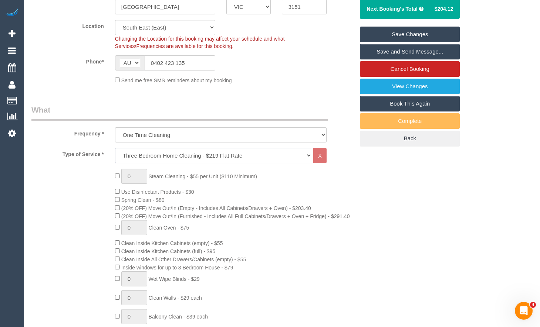
click at [186, 163] on select "Hourly Service - $70/h Hourly Service - $65/h Hourly Service - $60/h Hourly Ser…" at bounding box center [213, 155] width 197 height 15
select select "209"
click at [115, 157] on select "Hourly Service - $70/h Hourly Service - $65/h Hourly Service - $60/h Hourly Ser…" at bounding box center [213, 155] width 197 height 15
select select "1"
select select "120"
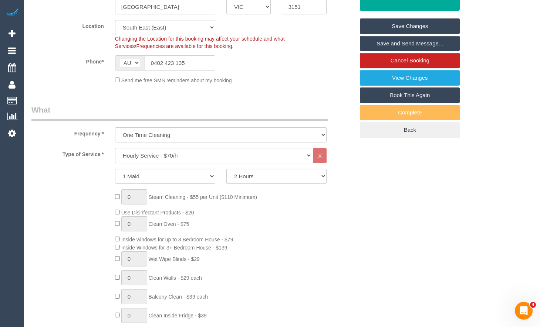
select select "spot31"
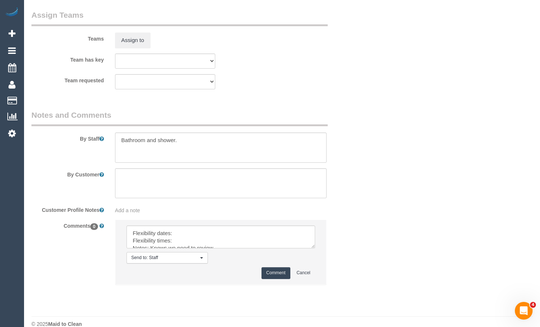
scroll to position [1146, 0]
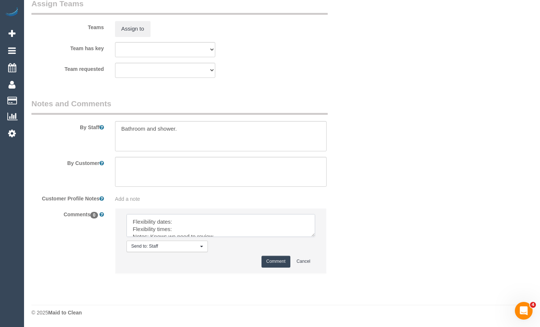
click at [222, 226] on textarea at bounding box center [220, 225] width 188 height 23
click at [221, 224] on textarea at bounding box center [220, 225] width 188 height 23
click at [173, 220] on textarea at bounding box center [220, 225] width 188 height 23
click at [179, 231] on textarea at bounding box center [220, 225] width 188 height 23
type textarea "Flexibility dates: Any day this week Flexibility times: Anytime after 10AM Note…"
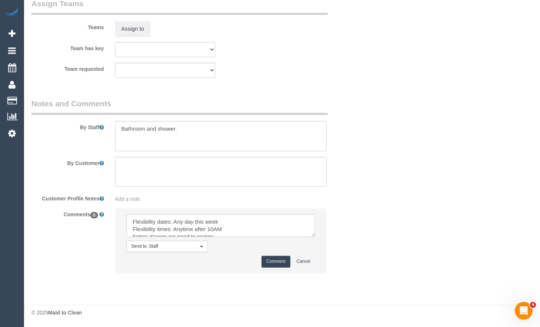
click at [274, 259] on button "Comment" at bounding box center [275, 261] width 29 height 11
